Goal: Information Seeking & Learning: Learn about a topic

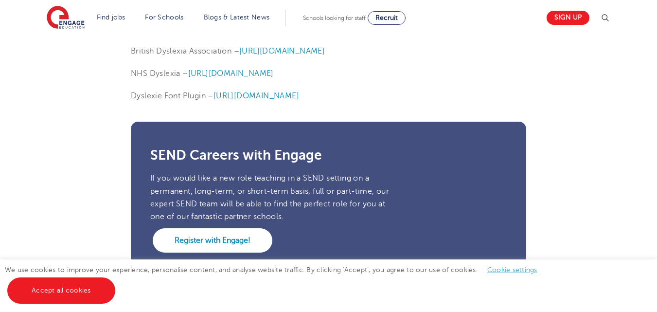
scroll to position [2449, 0]
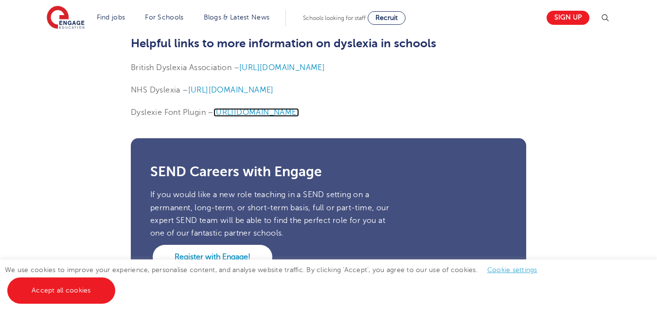
click at [299, 114] on span "[URL][DOMAIN_NAME]" at bounding box center [257, 112] width 86 height 9
